Goal: Book appointment/travel/reservation

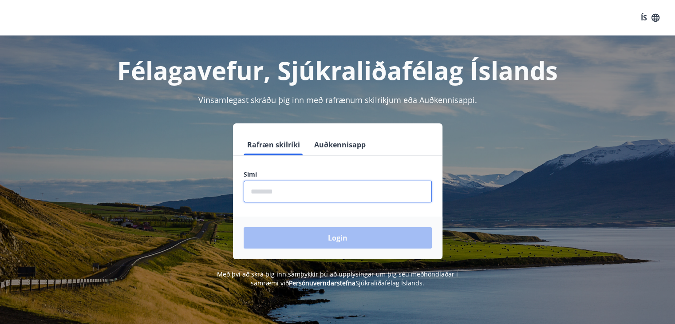
click at [255, 185] on input "phone" at bounding box center [338, 192] width 188 height 22
type input "********"
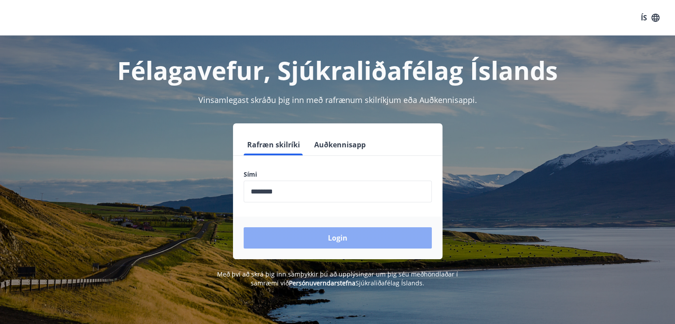
click at [322, 238] on button "Login" at bounding box center [338, 237] width 188 height 21
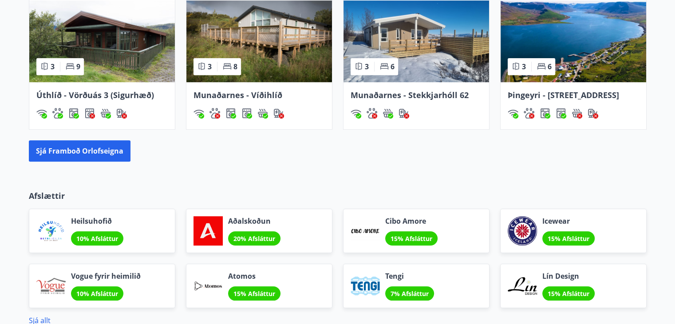
scroll to position [835, 0]
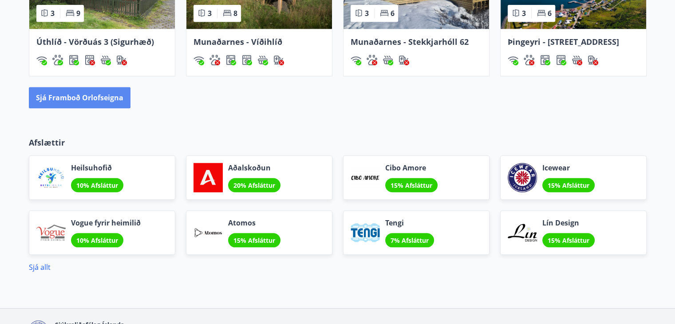
click at [79, 99] on button "Sjá framboð orlofseigna" at bounding box center [80, 97] width 102 height 21
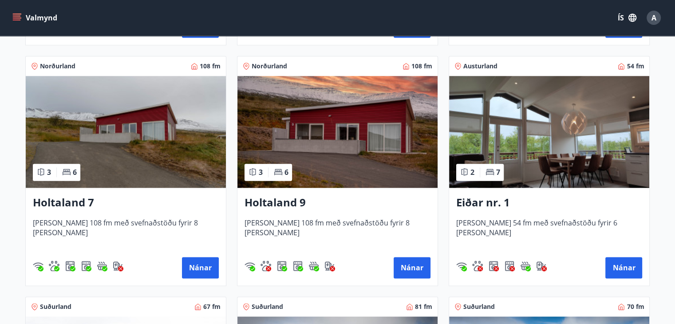
scroll to position [1119, 0]
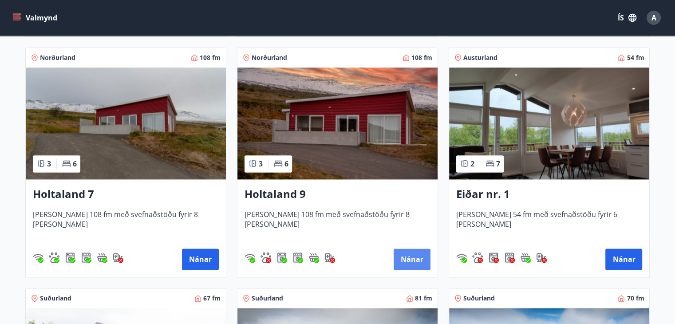
click at [410, 258] on button "Nánar" at bounding box center [412, 259] width 37 height 21
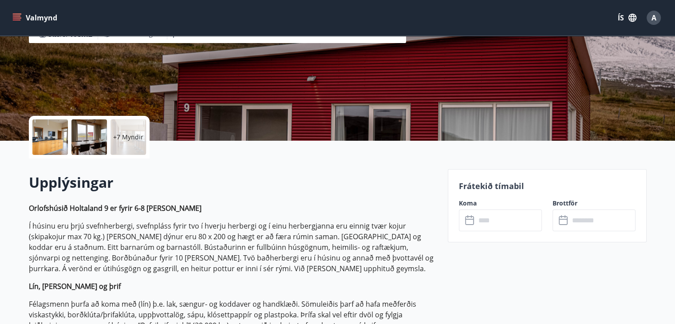
scroll to position [178, 0]
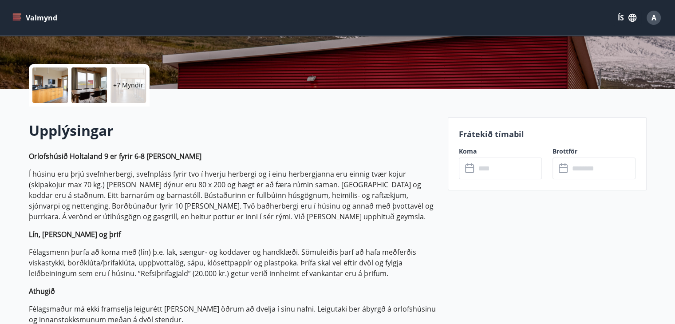
click at [473, 167] on icon at bounding box center [469, 167] width 9 height 1
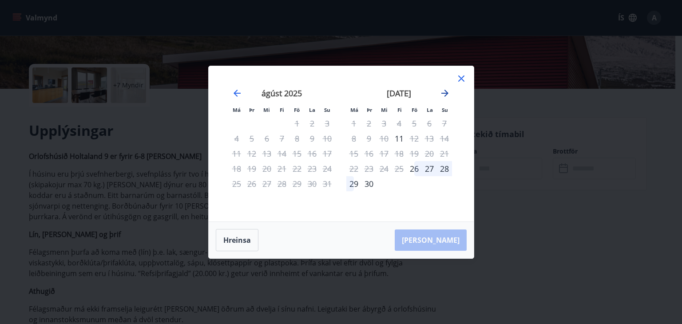
click at [446, 91] on icon "Move forward to switch to the next month." at bounding box center [444, 93] width 7 height 7
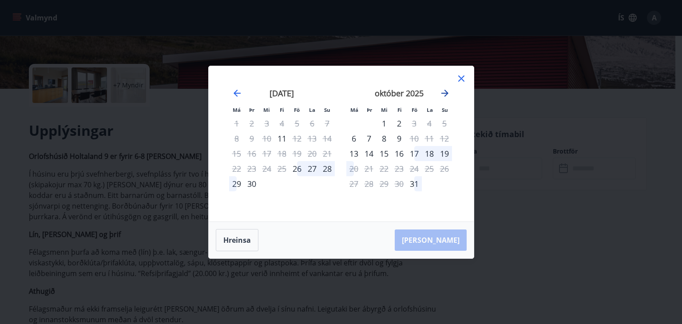
click at [443, 93] on icon "Move forward to switch to the next month." at bounding box center [444, 93] width 7 height 7
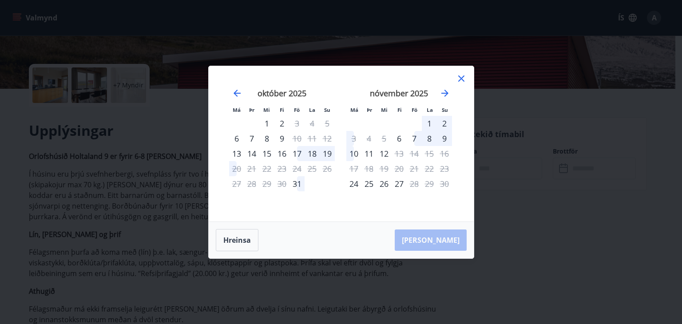
click at [382, 163] on div "19" at bounding box center [384, 168] width 15 height 15
click at [460, 78] on icon at bounding box center [461, 78] width 11 height 11
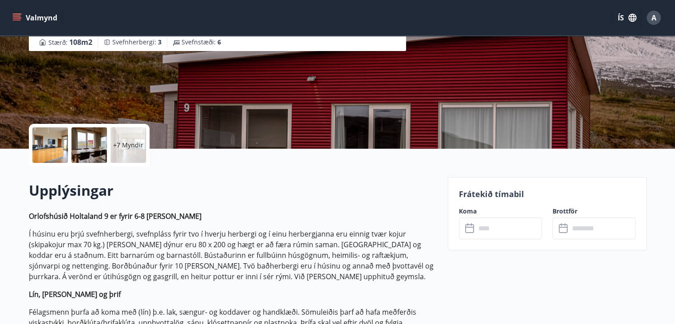
scroll to position [107, 0]
